Goal: Task Accomplishment & Management: Complete application form

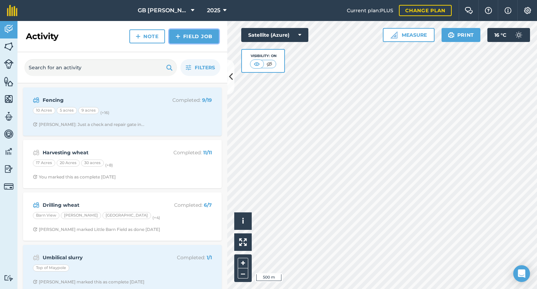
click at [197, 39] on link "Field Job" at bounding box center [194, 36] width 50 height 14
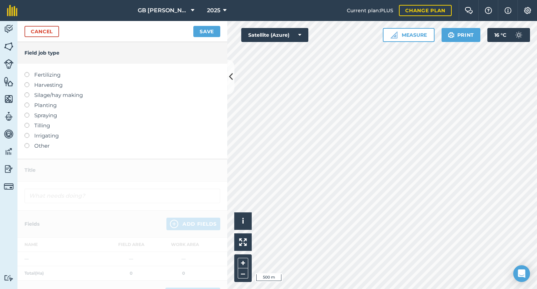
click at [48, 75] on label "Fertilizing" at bounding box center [122, 75] width 196 height 8
type input "Fertilizing"
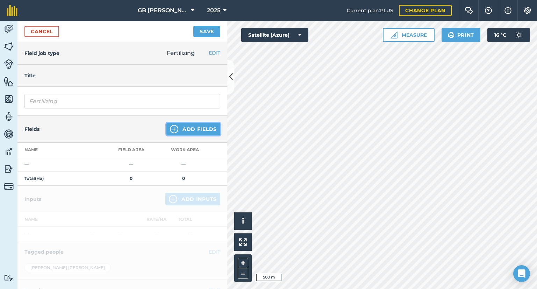
click at [185, 125] on button "Add Fields" at bounding box center [193, 129] width 54 height 13
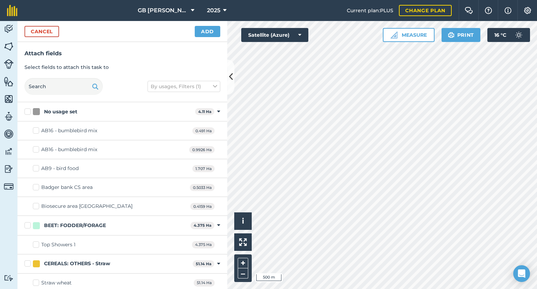
checkbox input "true"
click at [209, 34] on button "Add" at bounding box center [208, 31] width 26 height 11
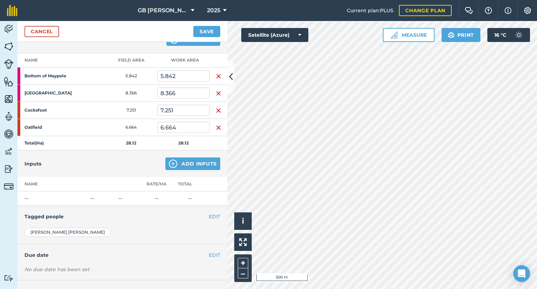
scroll to position [46, 0]
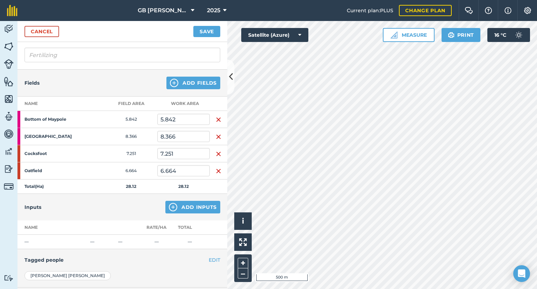
click at [218, 116] on img "button" at bounding box center [219, 119] width 6 height 8
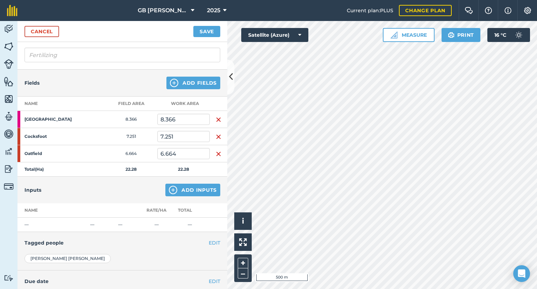
click at [218, 116] on img "button" at bounding box center [219, 119] width 6 height 8
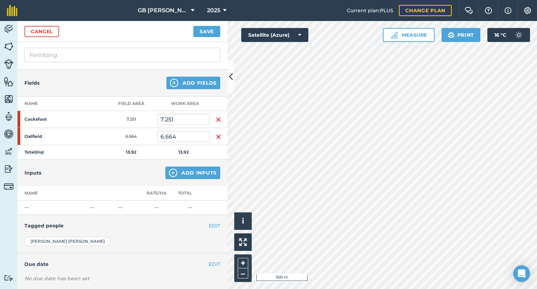
click at [218, 116] on img "button" at bounding box center [219, 119] width 6 height 8
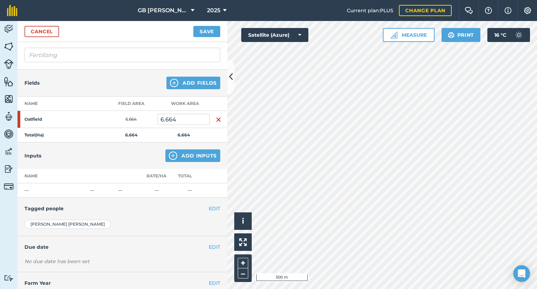
click at [218, 116] on img "button" at bounding box center [219, 119] width 6 height 8
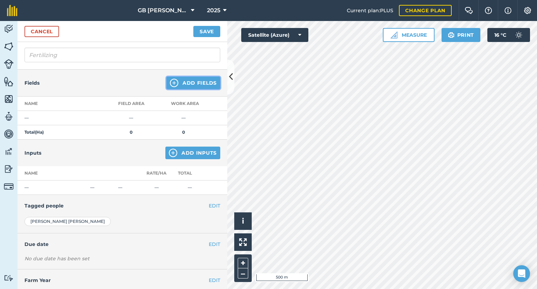
click at [199, 80] on button "Add Fields" at bounding box center [193, 83] width 54 height 13
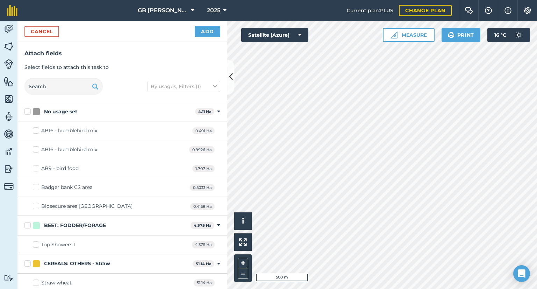
checkbox input "true"
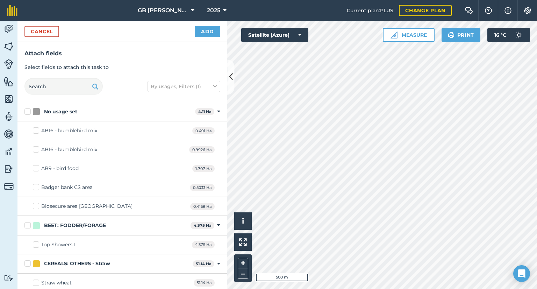
checkbox input "true"
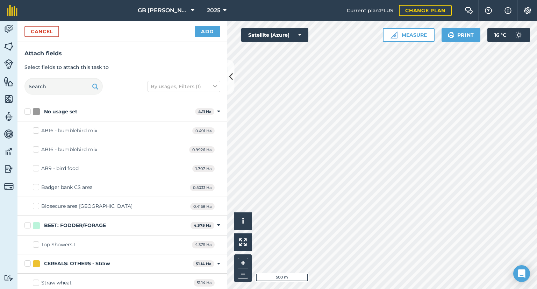
checkbox input "true"
click at [209, 31] on button "Add" at bounding box center [208, 31] width 26 height 11
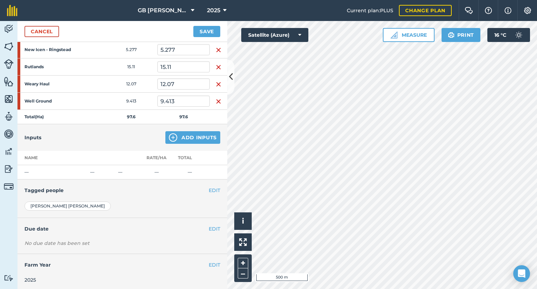
scroll to position [61, 0]
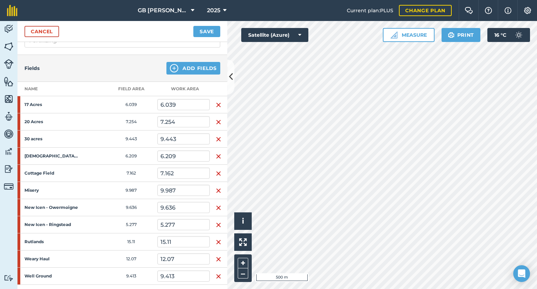
click at [217, 104] on img "button" at bounding box center [219, 105] width 6 height 8
click at [217, 118] on img "button" at bounding box center [219, 122] width 6 height 8
click at [217, 135] on img "button" at bounding box center [219, 139] width 6 height 8
click at [217, 152] on img "button" at bounding box center [219, 156] width 6 height 8
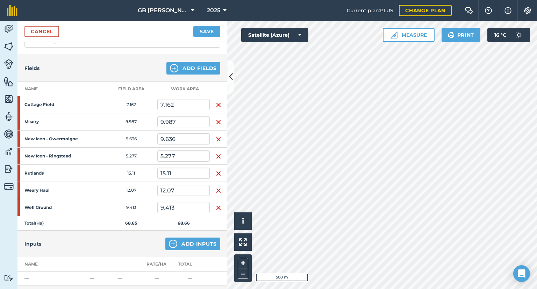
click at [217, 104] on img "button" at bounding box center [219, 105] width 6 height 8
click at [217, 118] on img "button" at bounding box center [219, 122] width 6 height 8
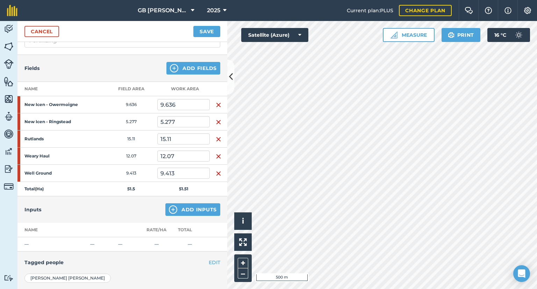
click at [217, 104] on img "button" at bounding box center [219, 105] width 6 height 8
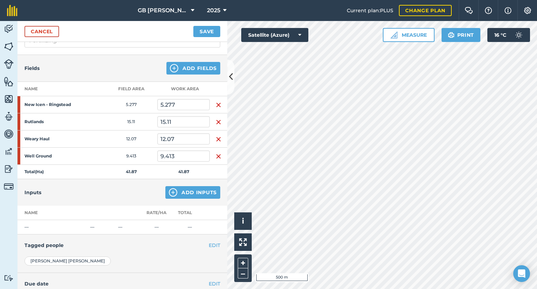
click at [217, 104] on img "button" at bounding box center [219, 105] width 6 height 8
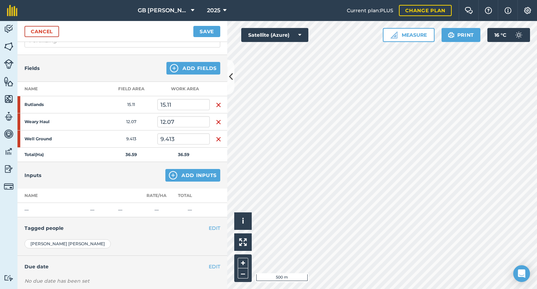
click at [217, 104] on img "button" at bounding box center [219, 105] width 6 height 8
click at [217, 118] on img "button" at bounding box center [219, 122] width 6 height 8
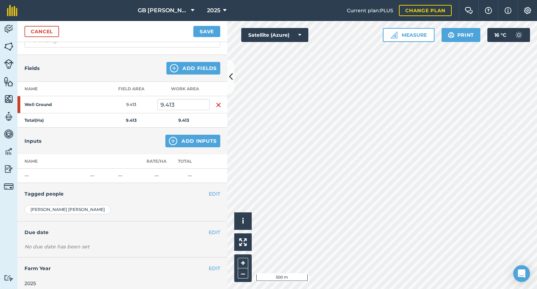
click at [217, 104] on img "button" at bounding box center [219, 105] width 6 height 8
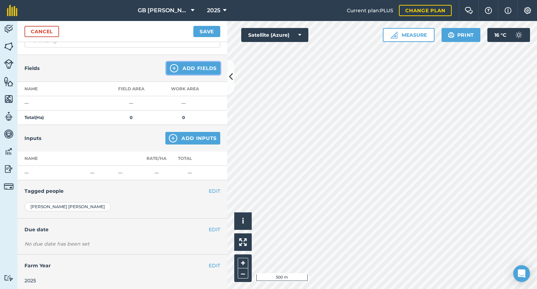
click at [200, 70] on button "Add Fields" at bounding box center [193, 68] width 54 height 13
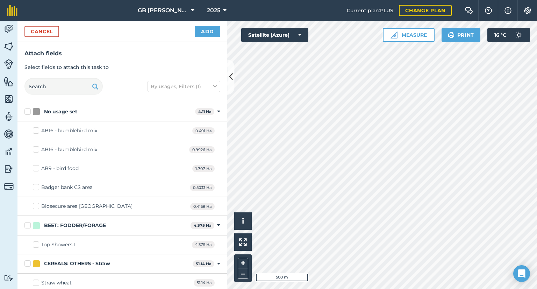
checkbox input "true"
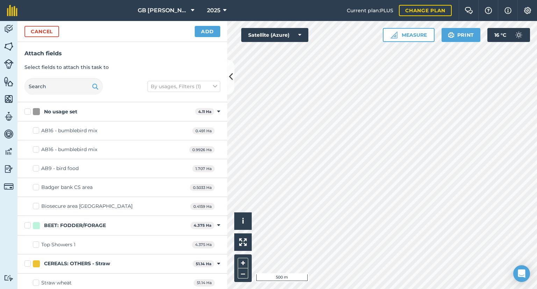
checkbox input "true"
click at [210, 30] on button "Add" at bounding box center [208, 31] width 26 height 11
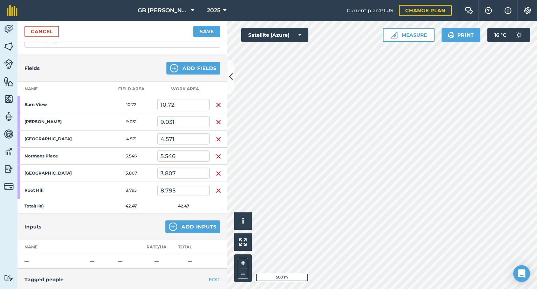
click at [216, 106] on img "button" at bounding box center [219, 105] width 6 height 8
click at [216, 118] on img "button" at bounding box center [219, 122] width 6 height 8
click at [216, 135] on img "button" at bounding box center [219, 139] width 6 height 8
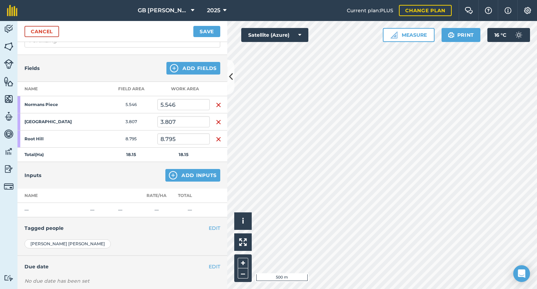
click at [216, 106] on img "button" at bounding box center [219, 105] width 6 height 8
click at [216, 118] on img "button" at bounding box center [219, 122] width 6 height 8
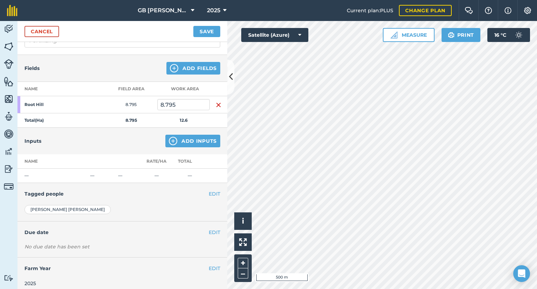
click at [216, 106] on img "button" at bounding box center [219, 105] width 6 height 8
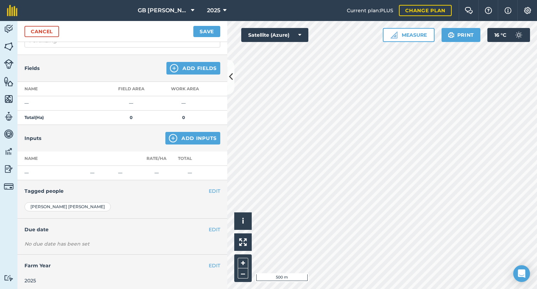
click at [215, 106] on td at bounding box center [218, 103] width 17 height 14
click at [191, 67] on button "Add Fields" at bounding box center [193, 68] width 54 height 13
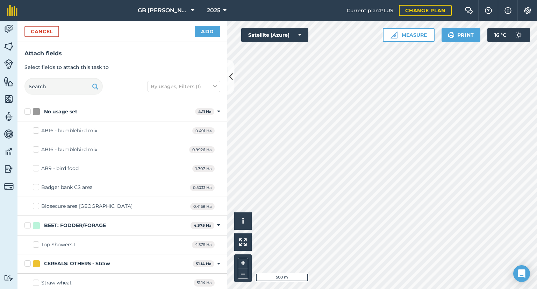
checkbox input "true"
click at [210, 31] on button "Add" at bounding box center [208, 31] width 26 height 11
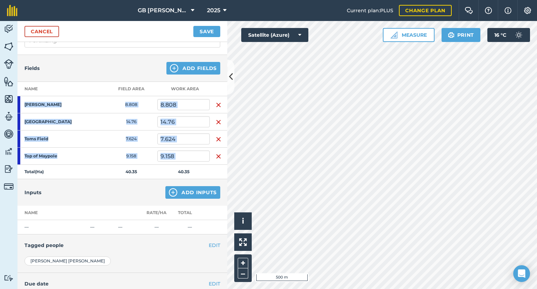
click at [216, 104] on img "button" at bounding box center [219, 105] width 6 height 8
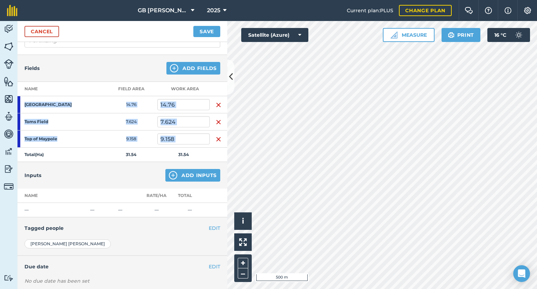
click at [216, 104] on img "button" at bounding box center [219, 105] width 6 height 8
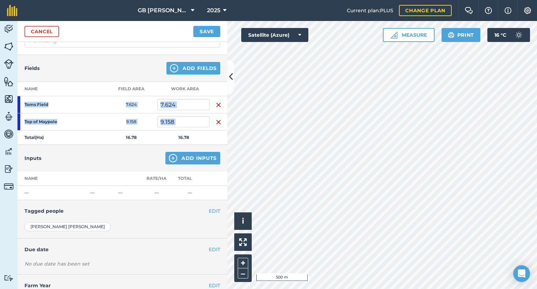
click at [216, 104] on img "button" at bounding box center [219, 105] width 6 height 8
click at [216, 118] on img "button" at bounding box center [219, 122] width 6 height 8
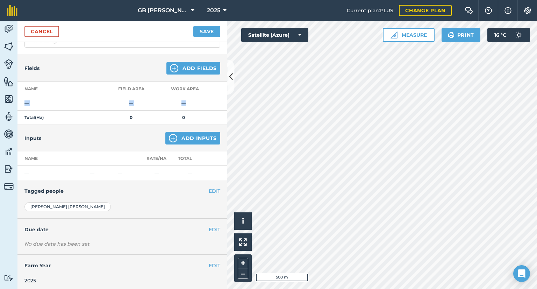
click at [216, 104] on td at bounding box center [218, 103] width 17 height 14
click at [47, 30] on link "Cancel" at bounding box center [41, 31] width 35 height 11
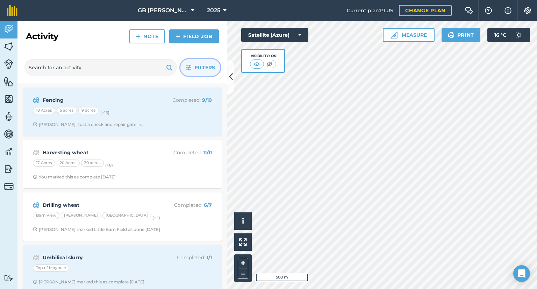
click at [201, 66] on span "Filters" at bounding box center [205, 68] width 20 height 8
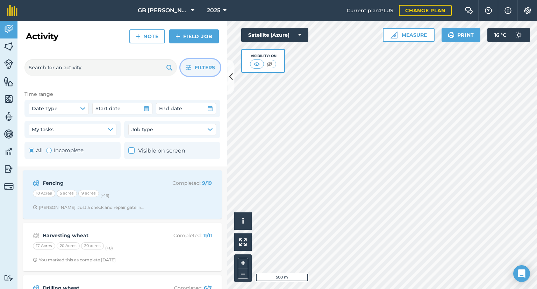
click at [67, 154] on label "Incomplete" at bounding box center [64, 150] width 37 height 8
radio input "false"
radio input "true"
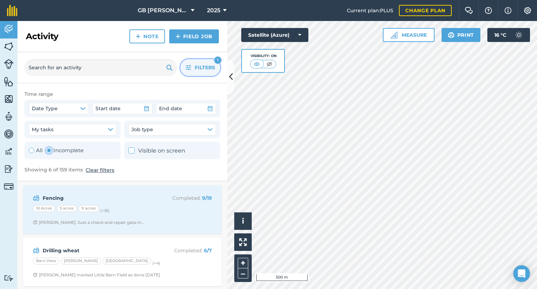
click at [208, 68] on span "Filters" at bounding box center [205, 68] width 20 height 8
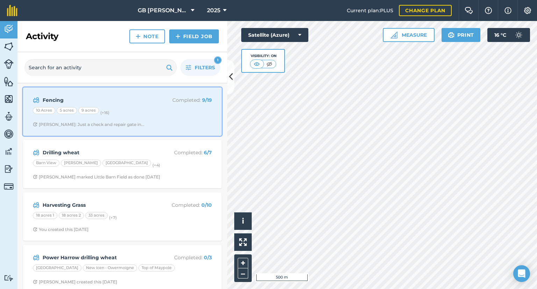
click at [174, 117] on div "Fencing Completed : 9 / 19 10 Acres 5 acres 9 acres (+ 16 ) [PERSON_NAME]: Just…" at bounding box center [122, 112] width 190 height 40
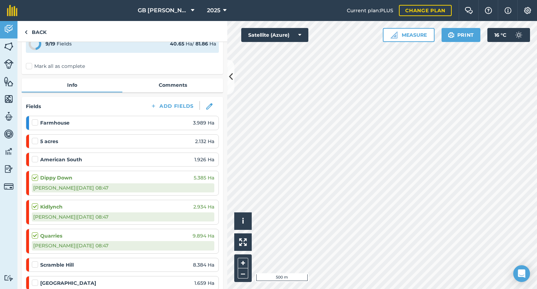
scroll to position [70, 0]
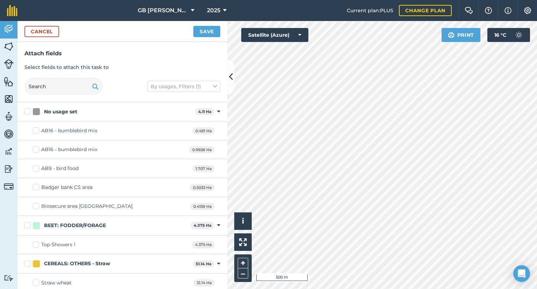
checkbox input "true"
click at [206, 31] on button "Save" at bounding box center [206, 31] width 27 height 11
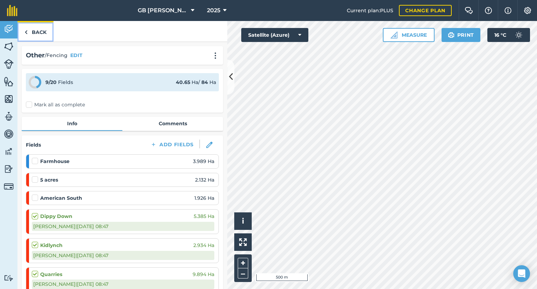
click at [43, 31] on link "Back" at bounding box center [35, 31] width 36 height 21
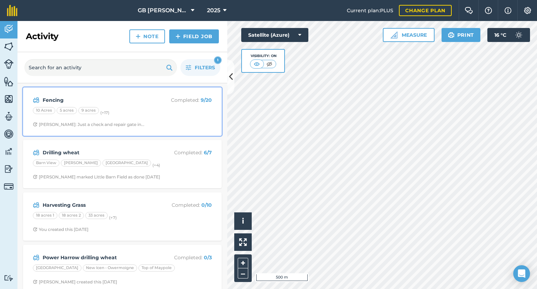
click at [159, 111] on div "10 Acres 5 acres 9 acres (+ 17 )" at bounding box center [122, 111] width 179 height 9
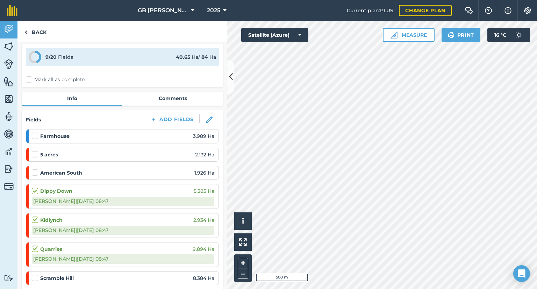
scroll to position [140, 0]
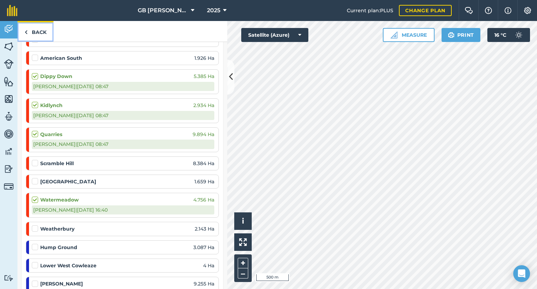
click at [31, 34] on link "Back" at bounding box center [35, 31] width 36 height 21
